Goal: Complete application form

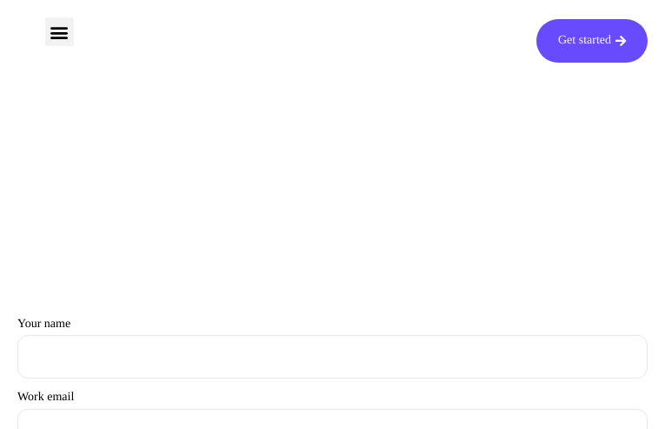
type input "PQnVNfwfa"
type input "[EMAIL_ADDRESS][DOMAIN_NAME]"
type input "lDKpfWJnEZc"
type input "PFQksGpcR"
type input "[EMAIL_ADDRESS][DOMAIN_NAME]"
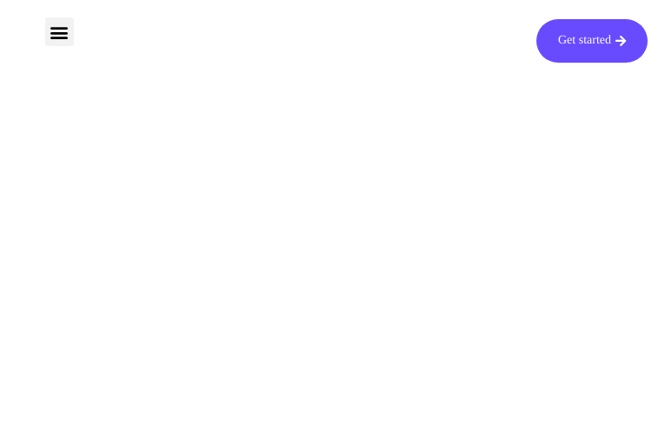
type input "lTGcgOZl"
